Goal: Book appointment/travel/reservation

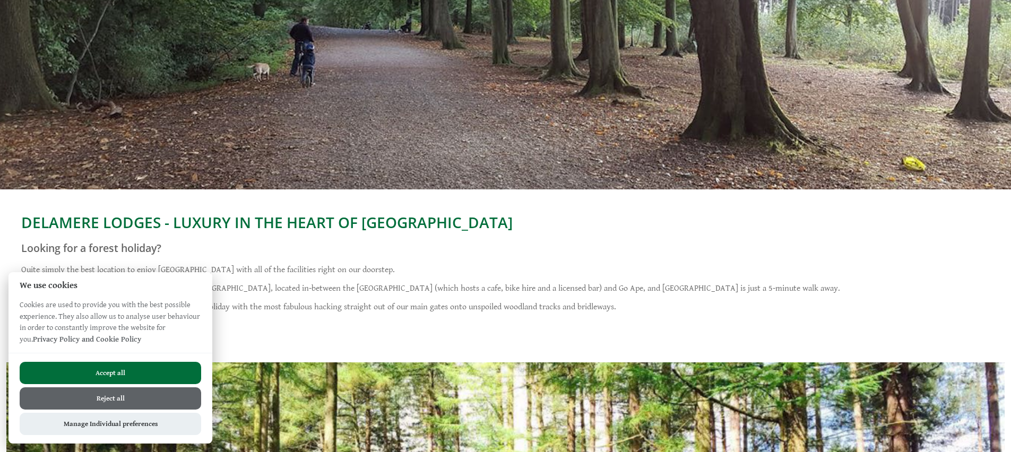
scroll to position [202, 0]
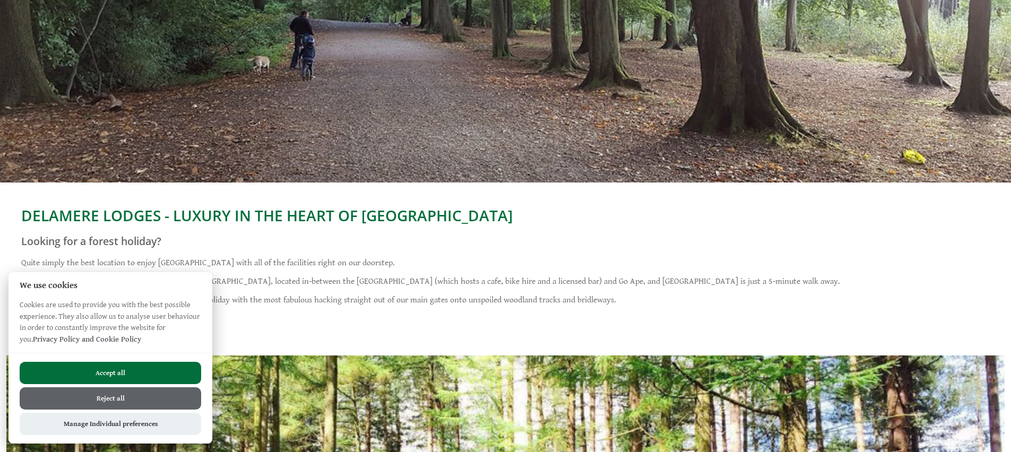
click at [174, 366] on button "Accept all" at bounding box center [111, 373] width 182 height 22
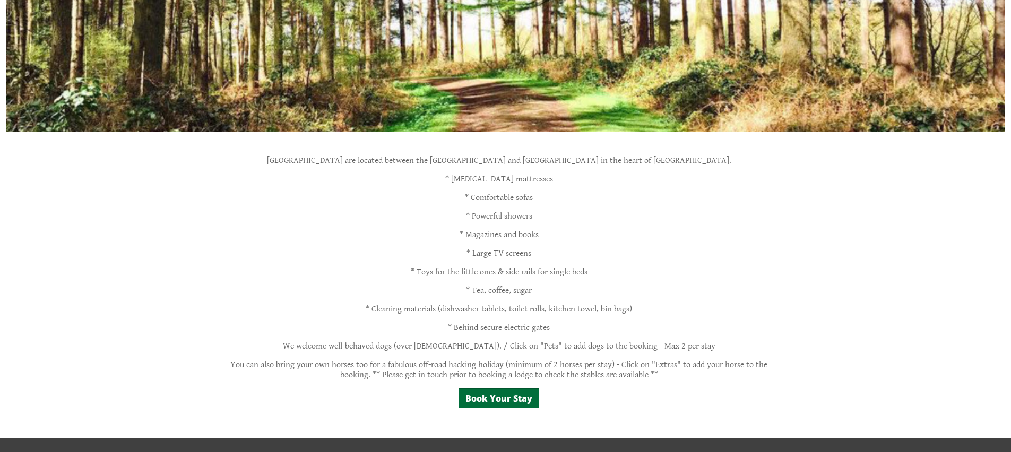
scroll to position [861, 0]
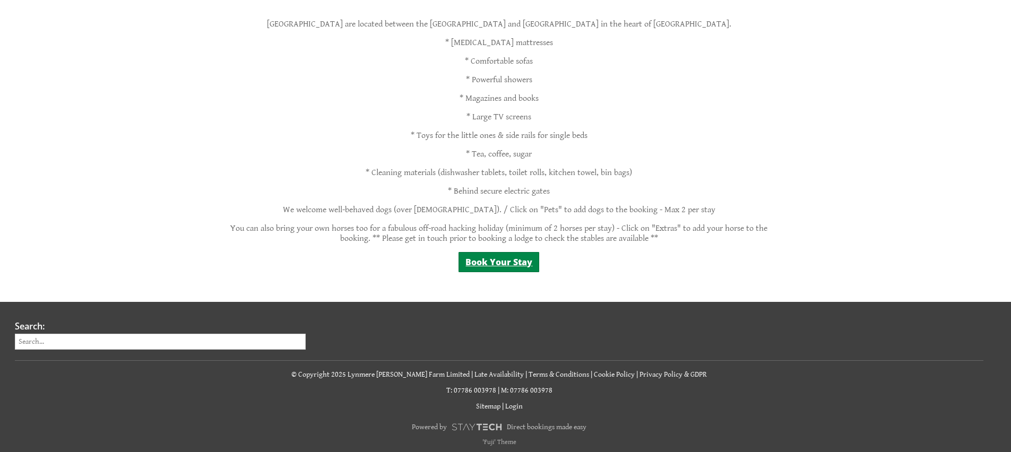
click at [514, 256] on link "Book Your Stay" at bounding box center [499, 262] width 81 height 20
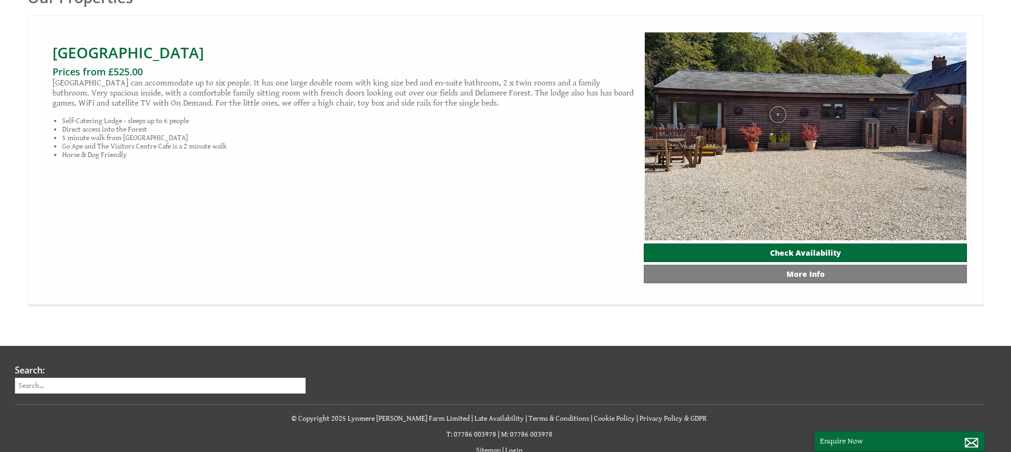
scroll to position [587, 0]
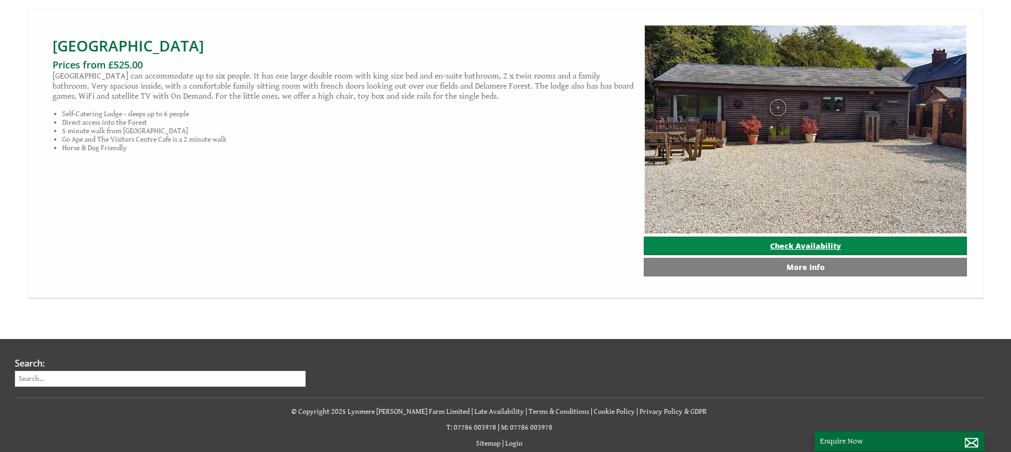
click at [782, 248] on link "Check Availability" at bounding box center [805, 246] width 323 height 19
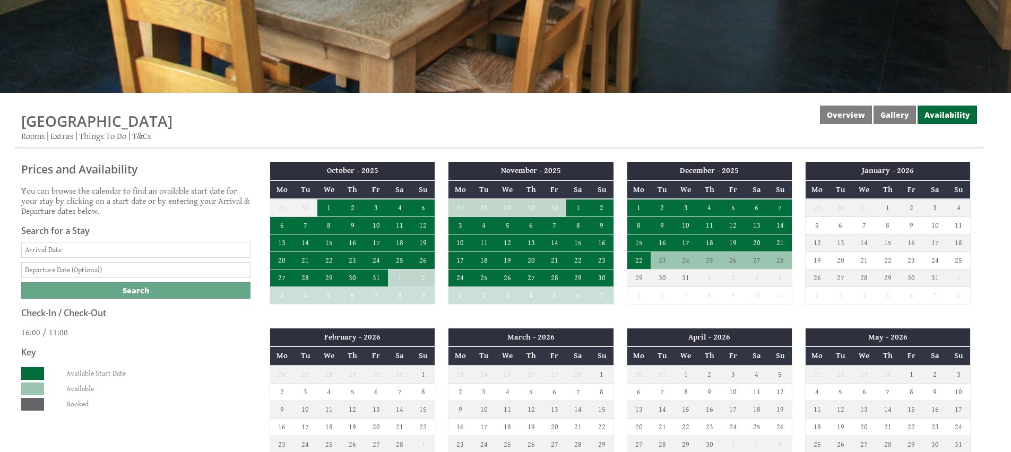
scroll to position [351, 0]
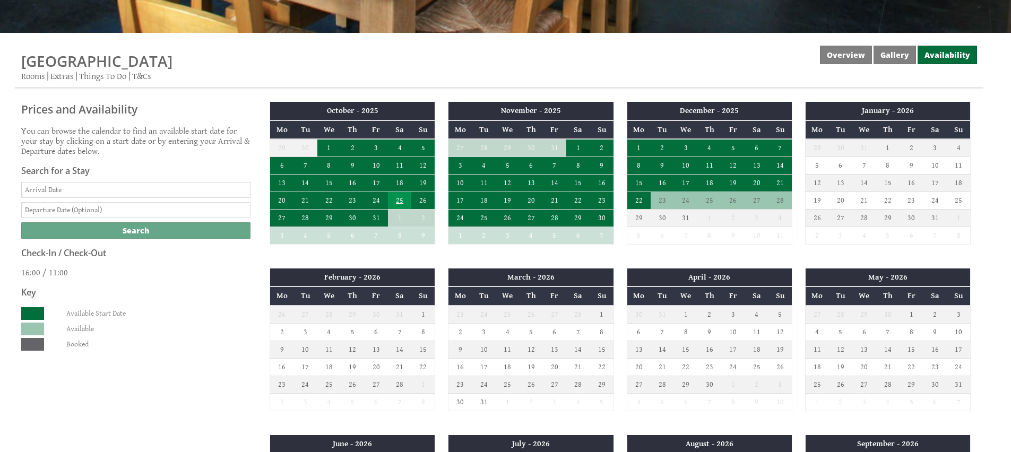
click at [401, 202] on td "25" at bounding box center [399, 201] width 23 height 18
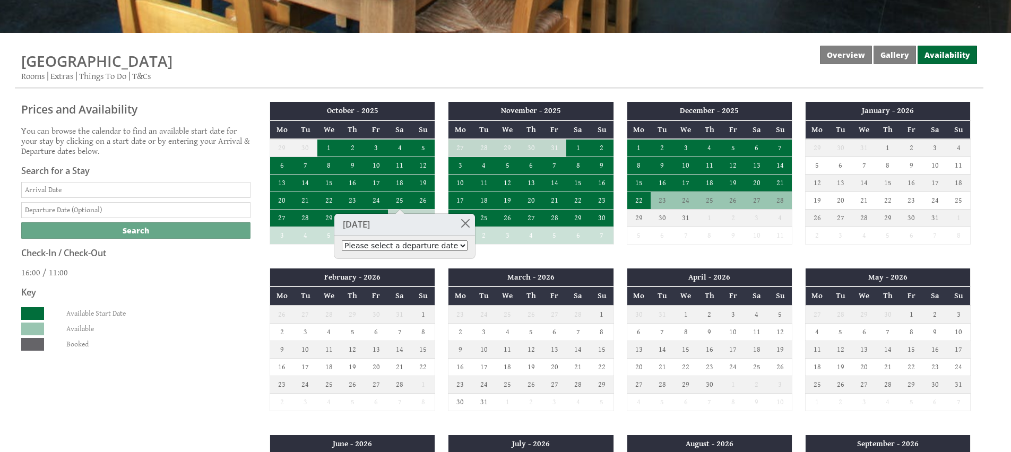
click at [370, 242] on select "Please select a departure date 27th Oct 2025 - £525.00 28th Oct 2025 - £650.00 …" at bounding box center [405, 245] width 126 height 11
select select "enquire/6297722"
click at [342, 240] on select "Please select a departure date 27th Oct 2025 - £525.00 28th Oct 2025 - £650.00 …" at bounding box center [405, 245] width 126 height 11
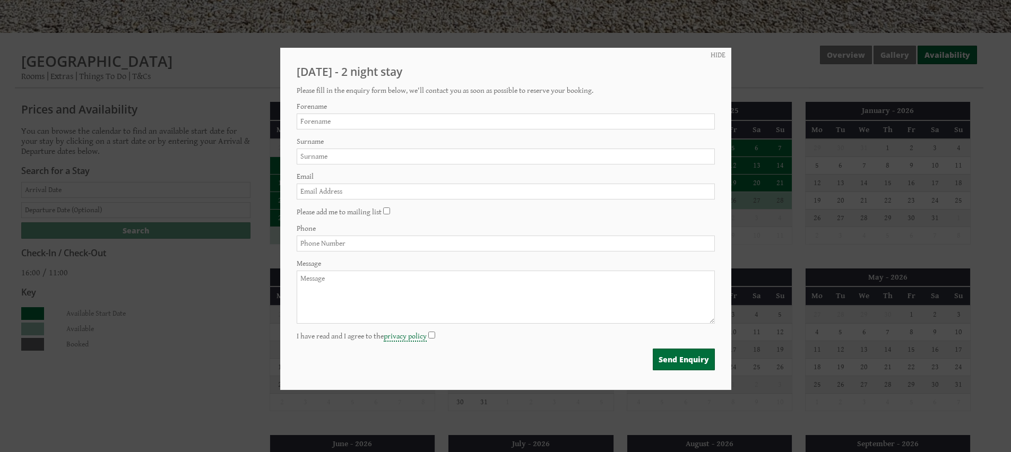
click at [704, 60] on div "HIDE Saturday 25/10/2025 - 2 night stay Please fill in the enquiry form below, …" at bounding box center [505, 219] width 451 height 342
click at [711, 53] on link "HIDE" at bounding box center [718, 55] width 15 height 8
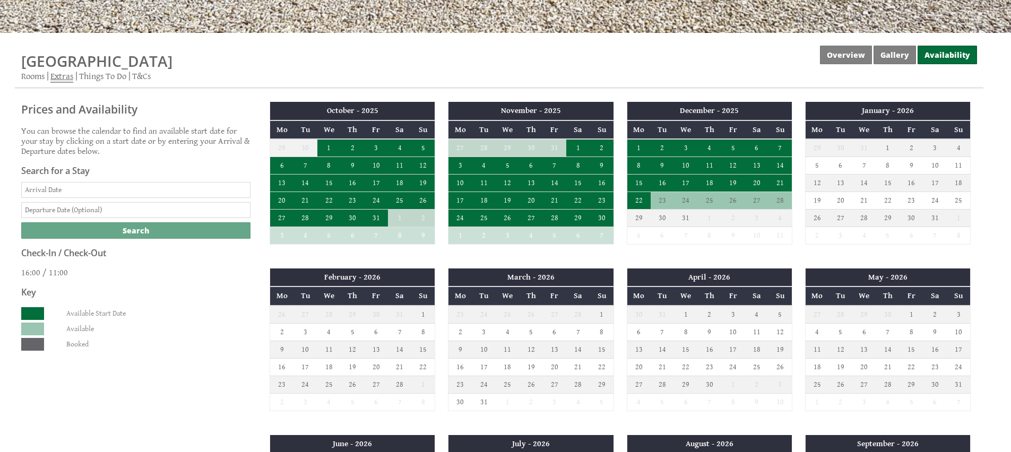
click at [64, 77] on link "Extras" at bounding box center [61, 77] width 23 height 12
